Goal: Task Accomplishment & Management: Manage account settings

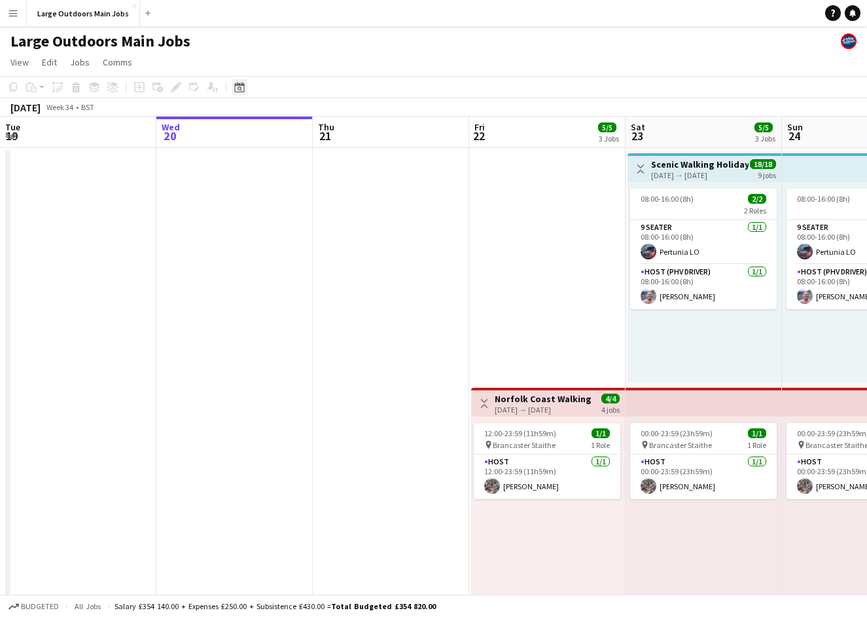
click at [240, 85] on icon at bounding box center [239, 87] width 10 height 10
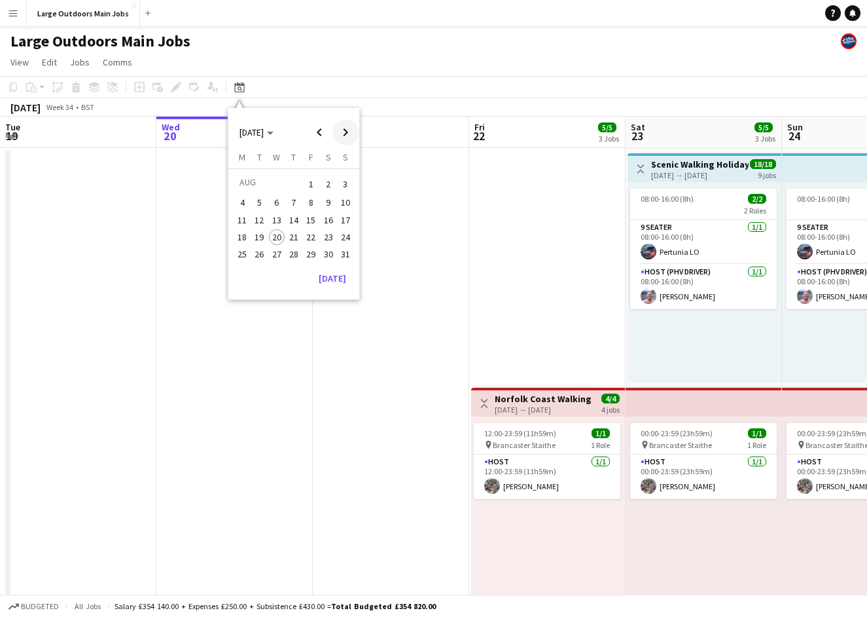
click at [343, 129] on span "Next month" at bounding box center [346, 132] width 26 height 26
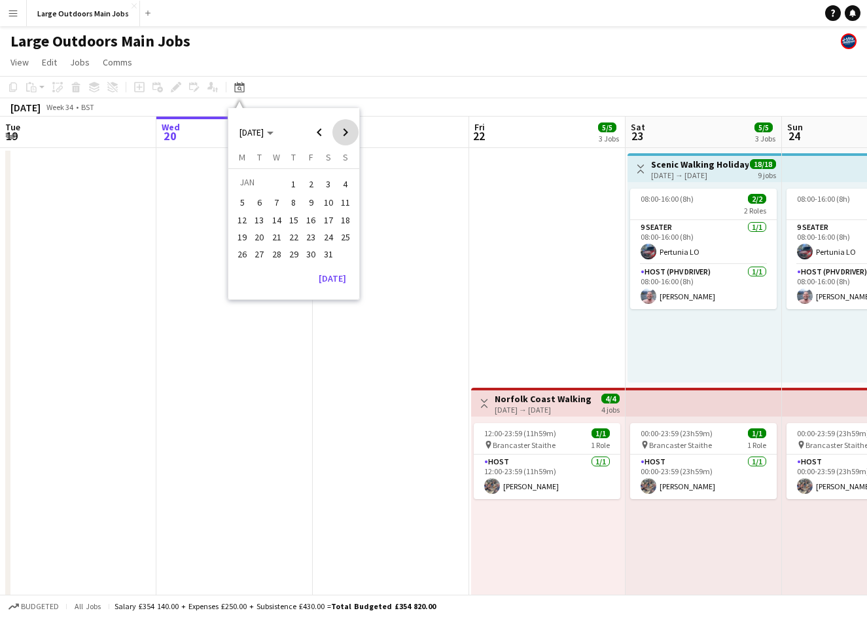
click at [343, 129] on span "Next month" at bounding box center [346, 132] width 26 height 26
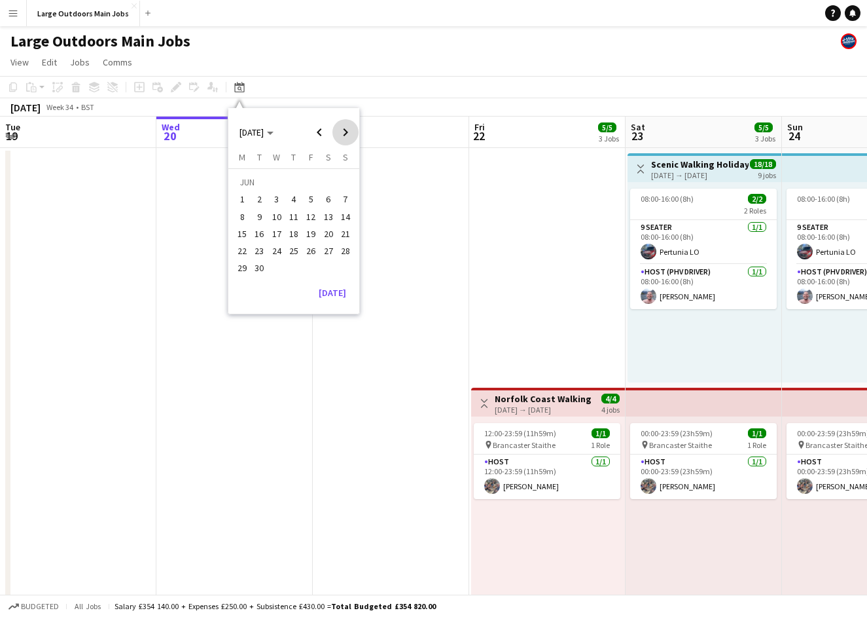
click at [343, 129] on span "Next month" at bounding box center [346, 132] width 26 height 26
click at [314, 219] on span "10" at bounding box center [311, 217] width 16 height 16
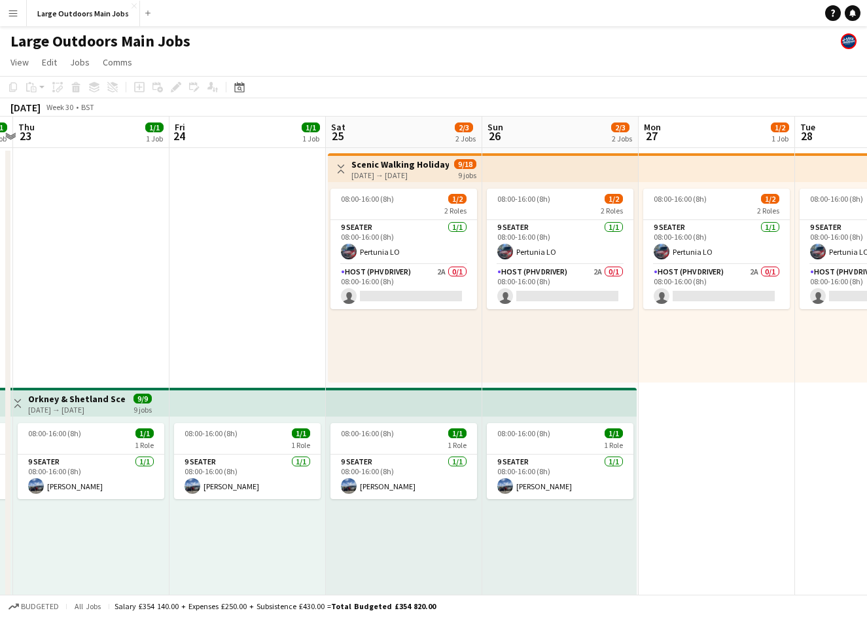
scroll to position [0, 458]
click at [392, 168] on h3 "Scenic Walking Holiday - Exploring the [GEOGRAPHIC_DATA]" at bounding box center [399, 164] width 98 height 12
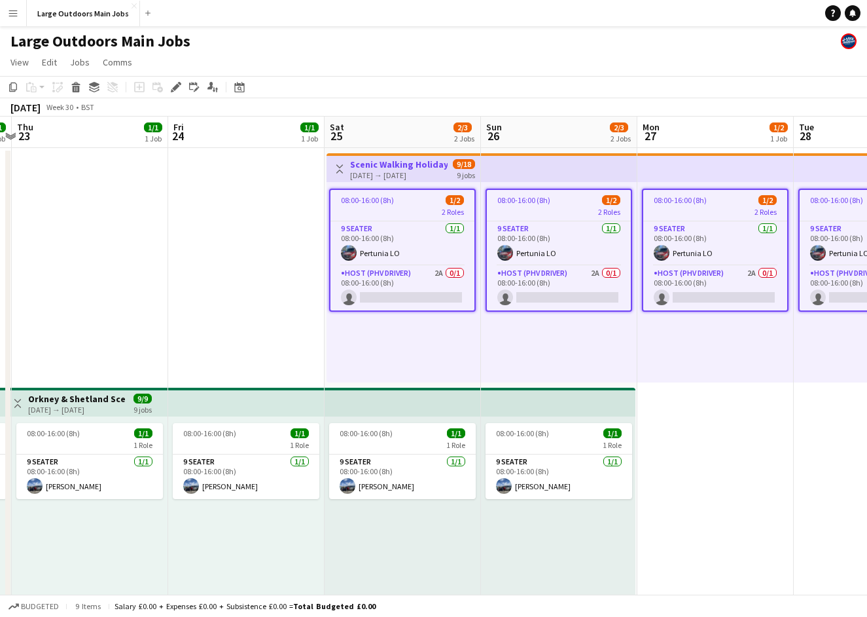
click at [392, 168] on h3 "Scenic Walking Holiday - Exploring the [GEOGRAPHIC_DATA]" at bounding box center [399, 164] width 98 height 12
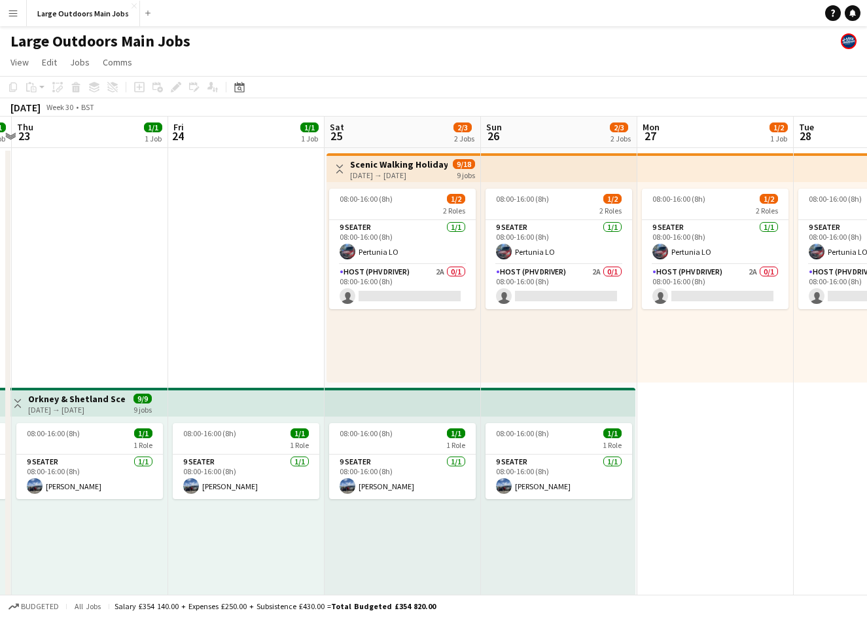
click at [392, 168] on h3 "Scenic Walking Holiday - Exploring the [GEOGRAPHIC_DATA]" at bounding box center [399, 164] width 98 height 12
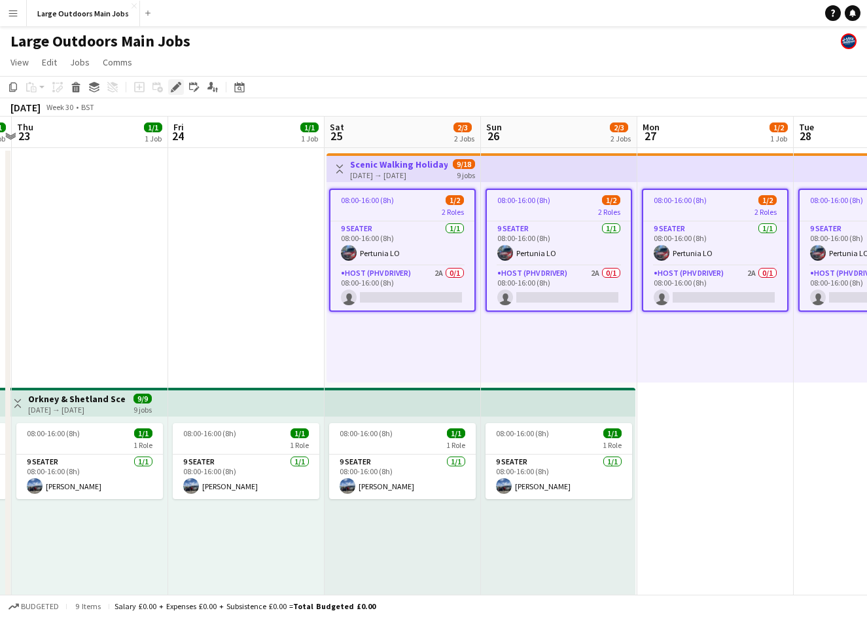
click at [174, 87] on icon at bounding box center [175, 87] width 7 height 7
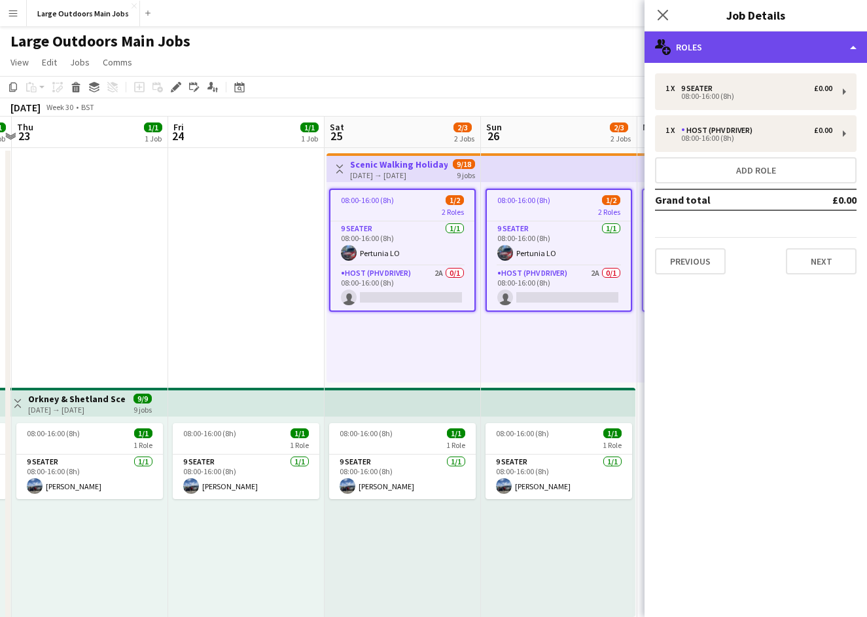
click at [758, 42] on div "multiple-users-add Roles" at bounding box center [756, 46] width 223 height 31
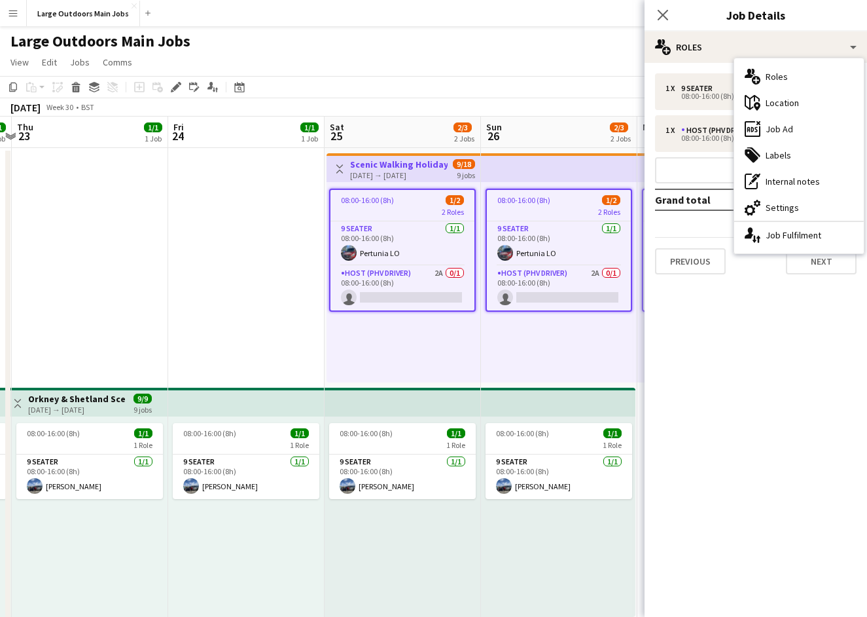
click at [776, 207] on div "cog-double-3 Settings" at bounding box center [799, 207] width 130 height 26
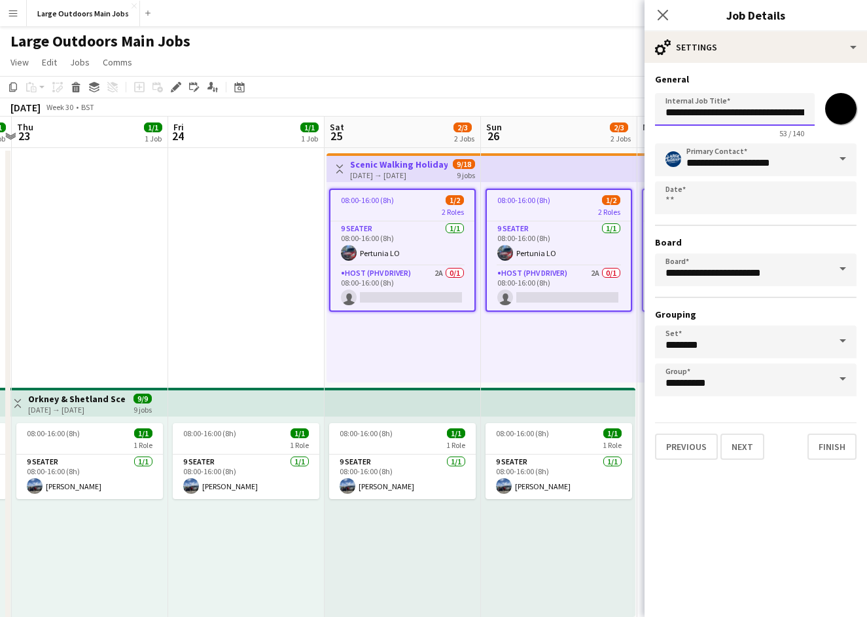
click at [751, 113] on input "**********" at bounding box center [735, 109] width 160 height 33
click at [656, 13] on app-icon "Close pop-in" at bounding box center [663, 15] width 19 height 19
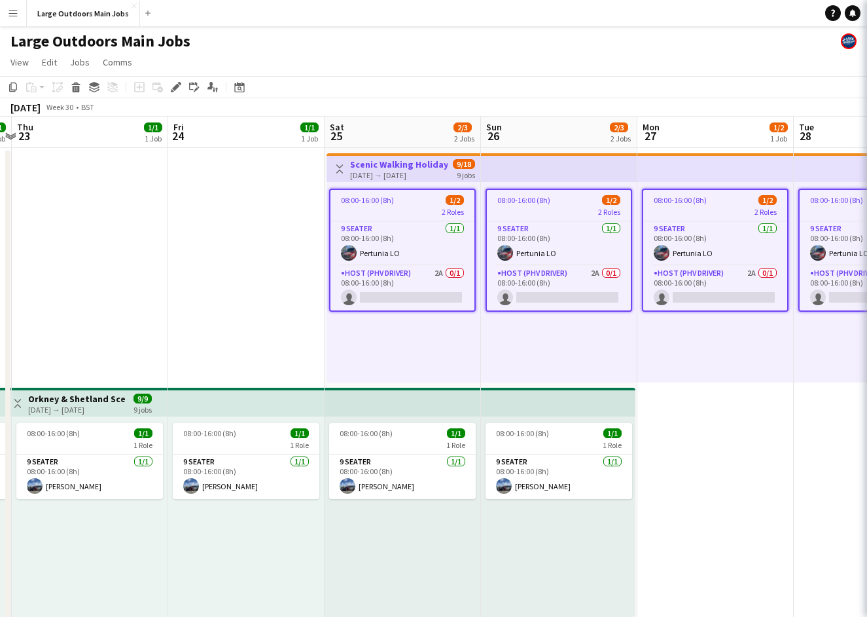
scroll to position [0, 0]
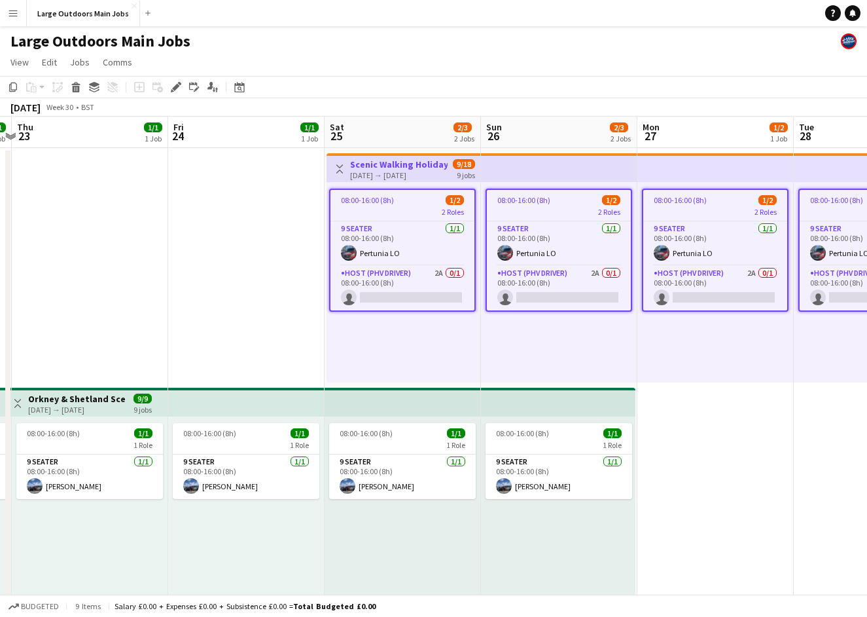
click at [774, 443] on app-date-cell "08:00-16:00 (8h) 1/2 2 Roles 9 Seater [DATE] 08:00-16:00 (8h) Pertunia LO Host …" at bounding box center [716, 619] width 156 height 943
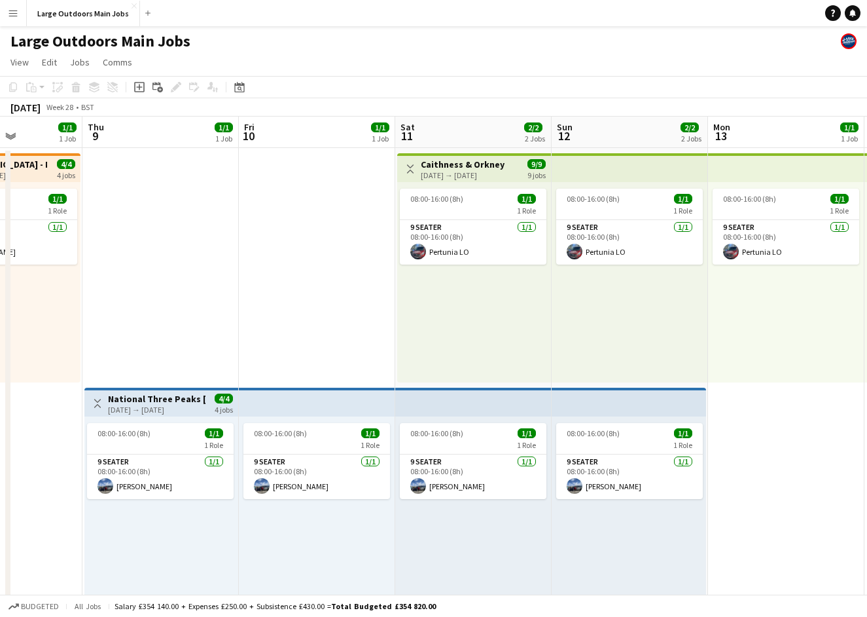
scroll to position [0, 382]
